Goal: Task Accomplishment & Management: Use online tool/utility

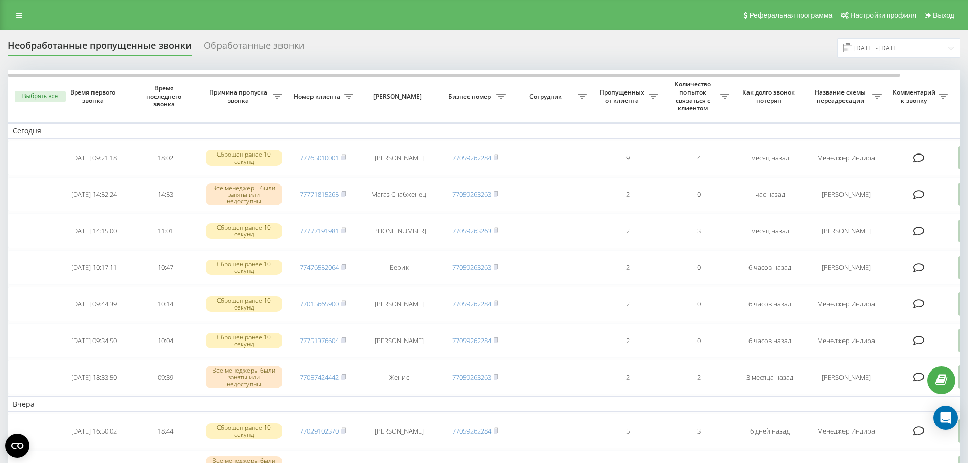
click at [266, 47] on div "Обработанные звонки" at bounding box center [254, 48] width 101 height 16
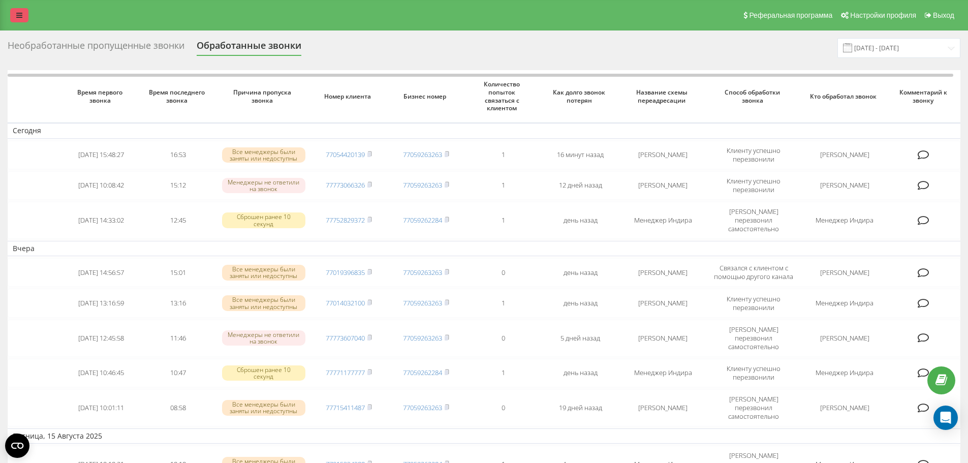
click at [20, 20] on link at bounding box center [19, 15] width 18 height 14
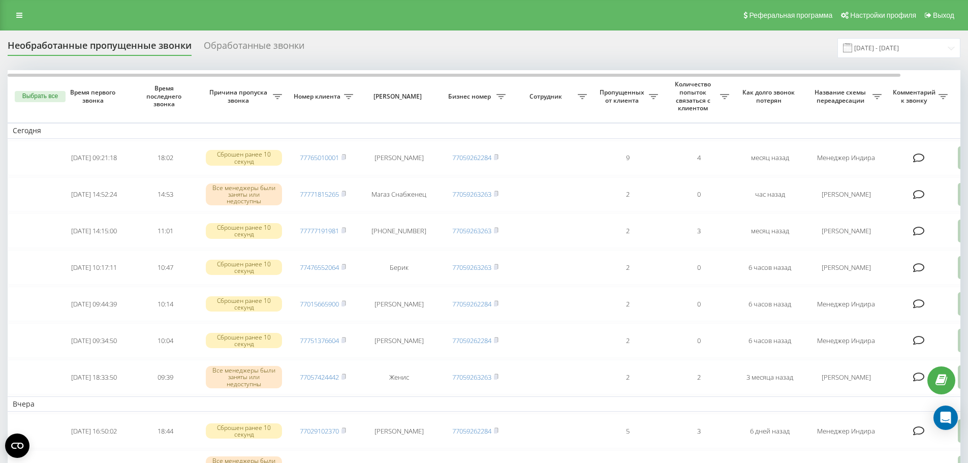
click at [22, 8] on div "Реферальная программа Настройки профиля Выход" at bounding box center [484, 15] width 968 height 30
click at [23, 13] on link at bounding box center [19, 15] width 18 height 14
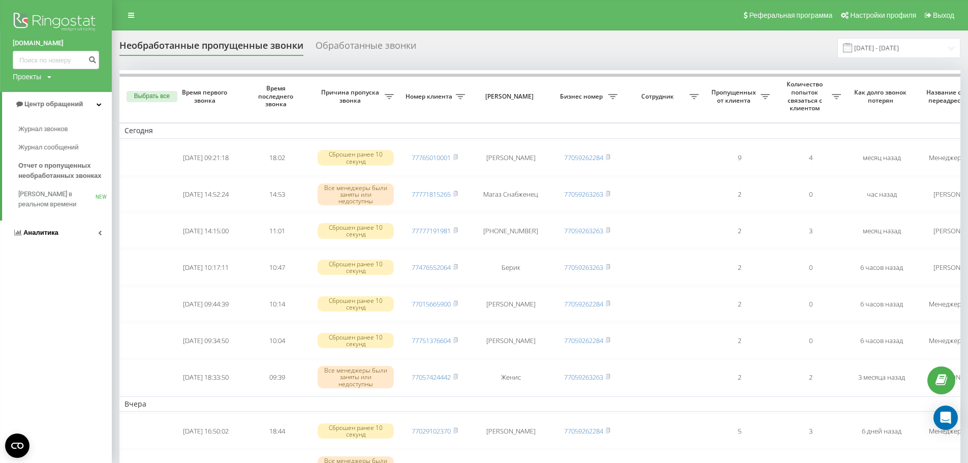
click at [57, 227] on link "Аналитика" at bounding box center [56, 233] width 112 height 24
click at [53, 130] on span "Аналитика" at bounding box center [42, 129] width 35 height 8
click at [53, 130] on span "Аналитика" at bounding box center [40, 129] width 35 height 8
click at [54, 156] on span "Сотрудники в реальном времени" at bounding box center [56, 158] width 77 height 20
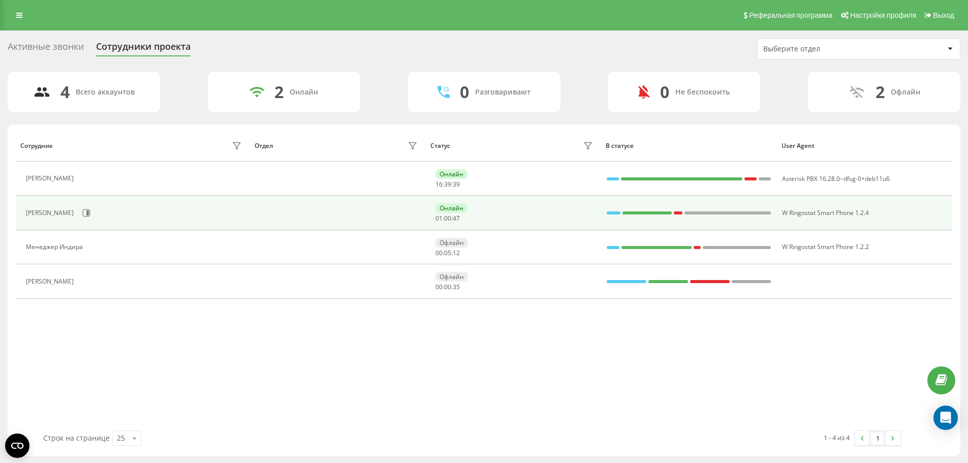
click at [240, 210] on div "[PERSON_NAME]" at bounding box center [135, 212] width 219 height 17
click at [90, 214] on icon at bounding box center [86, 213] width 8 height 8
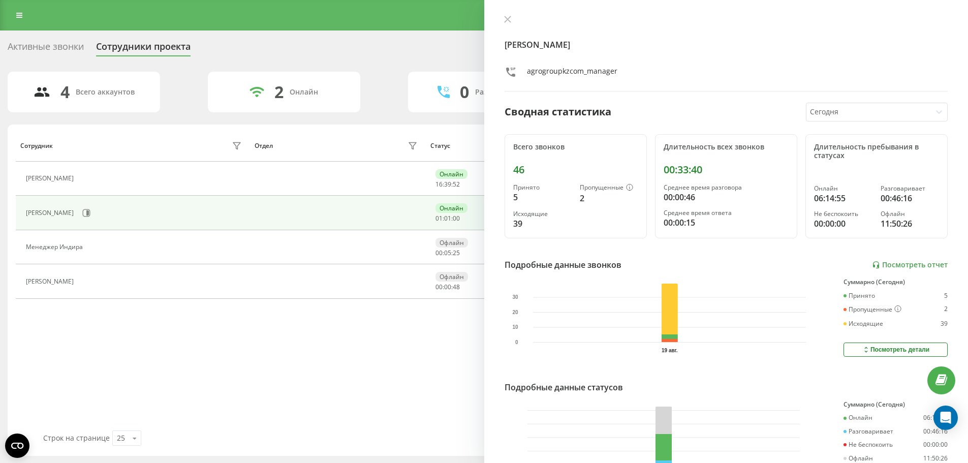
click at [934, 112] on icon at bounding box center [939, 112] width 10 height 10
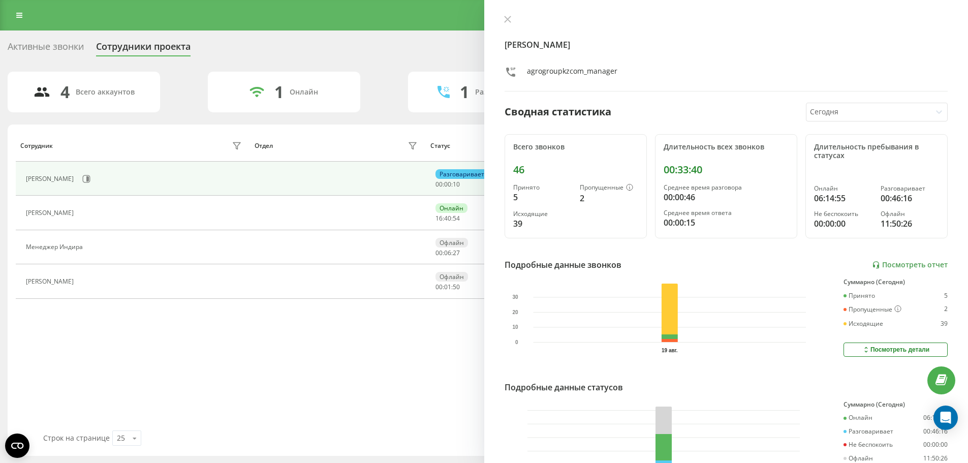
click at [750, 70] on div "agrogroupkzcom_manager" at bounding box center [727, 73] width 444 height 15
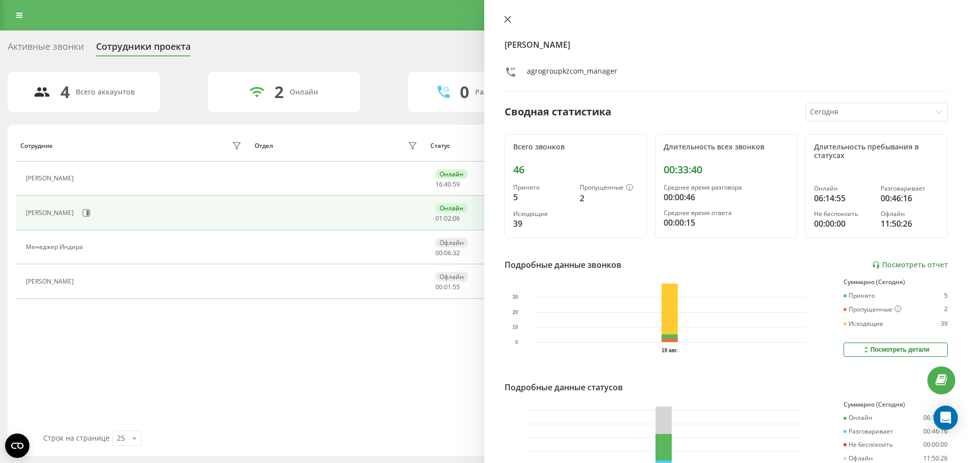
click at [508, 23] on button at bounding box center [507, 20] width 13 height 10
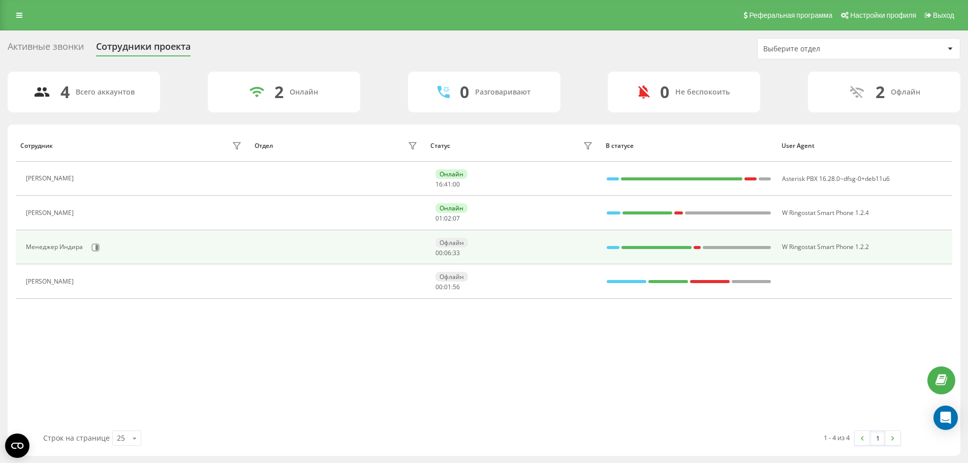
click at [197, 241] on div "Менеджер Индира" at bounding box center [135, 247] width 219 height 17
click at [97, 253] on button at bounding box center [95, 247] width 15 height 15
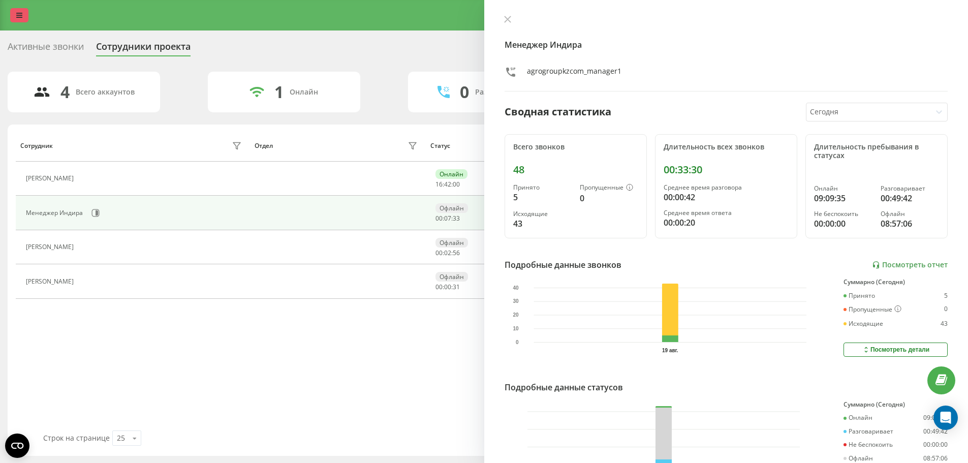
click at [18, 21] on link at bounding box center [19, 15] width 18 height 14
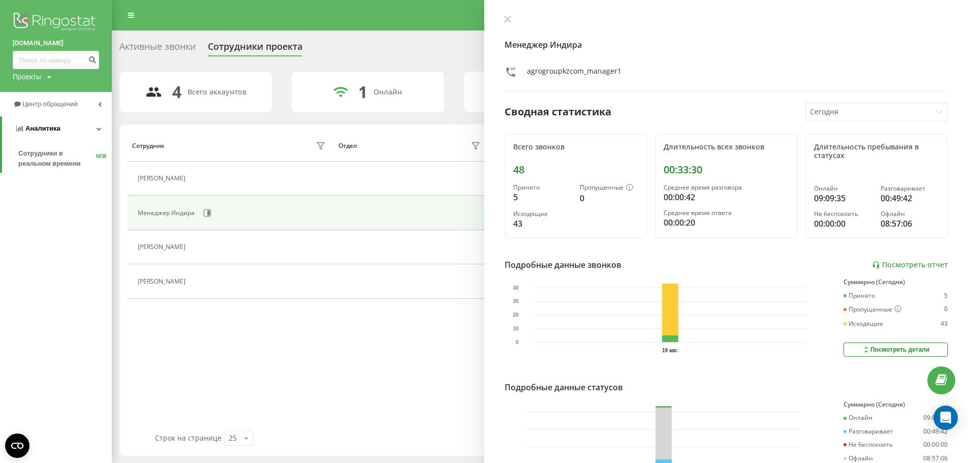
click at [71, 126] on link "Аналитика" at bounding box center [57, 128] width 110 height 24
click at [71, 126] on link "Аналитика" at bounding box center [56, 128] width 112 height 24
click at [71, 152] on span "Сотрудники в реальном времени" at bounding box center [57, 158] width 78 height 20
drag, startPoint x: 509, startPoint y: 18, endPoint x: 484, endPoint y: 40, distance: 33.5
click at [509, 19] on icon at bounding box center [507, 19] width 7 height 7
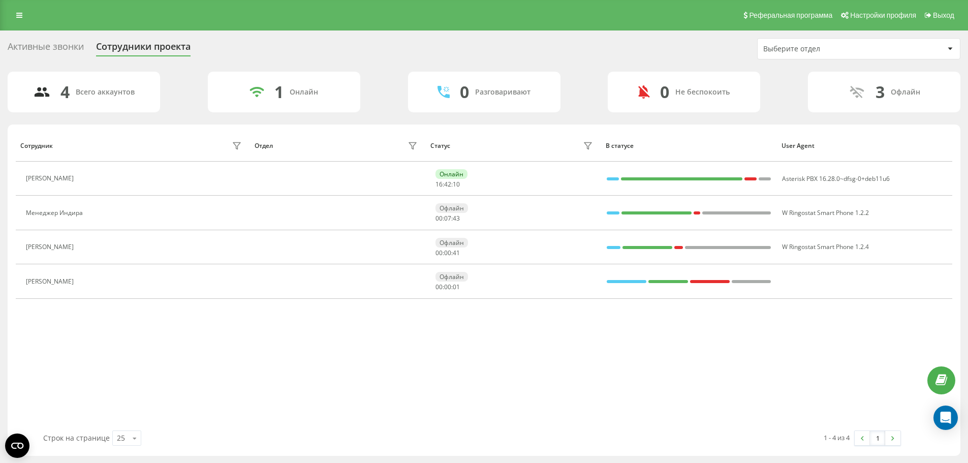
click at [57, 49] on div "Активные звонки" at bounding box center [46, 49] width 76 height 16
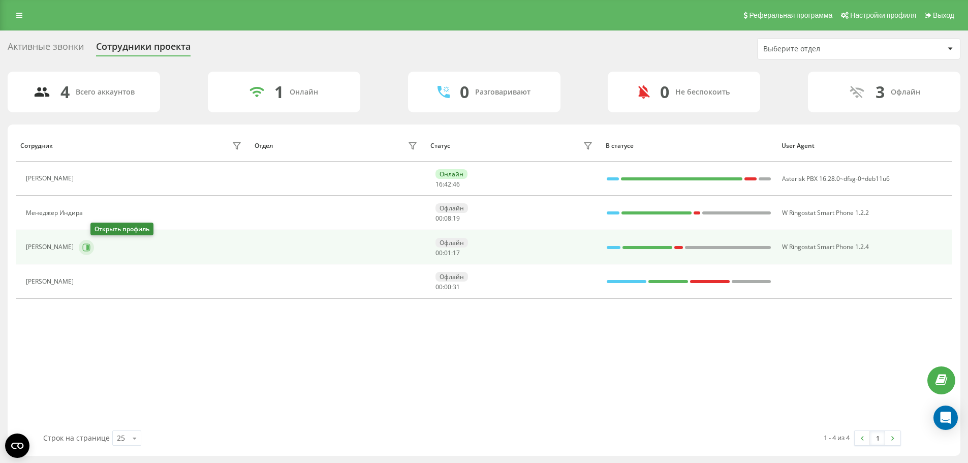
click at [93, 247] on button at bounding box center [86, 247] width 15 height 15
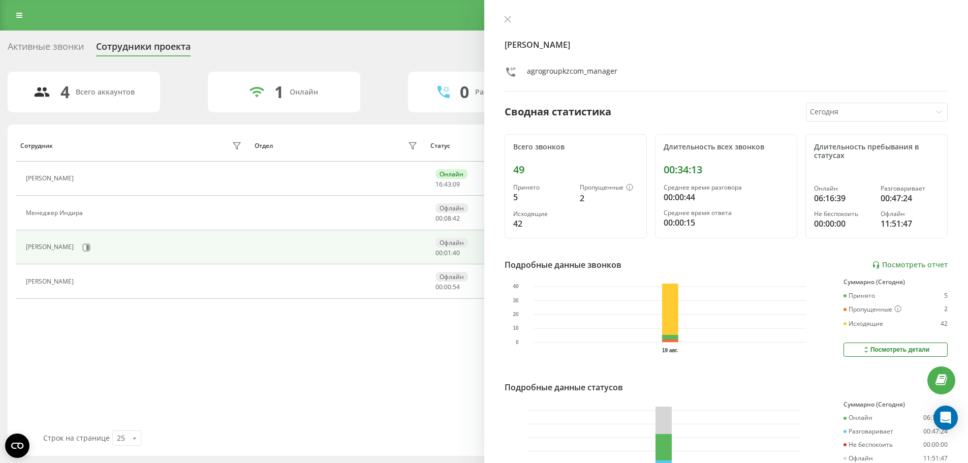
click at [392, 381] on div "Сотрудник Отдел Статус В статусе User Agent [PERSON_NAME] 16 : 43 : 09 Asterisk…" at bounding box center [484, 280] width 937 height 301
click at [456, 334] on div "Сотрудник Отдел Статус В статусе User Agent [PERSON_NAME] 16 : 43 : 45 Asterisk…" at bounding box center [484, 280] width 937 height 301
click at [344, 369] on div "Сотрудник Отдел Статус В статусе User Agent [PERSON_NAME] 16 : 44 : 20 Asterisk…" at bounding box center [484, 280] width 937 height 301
